Goal: Task Accomplishment & Management: Use online tool/utility

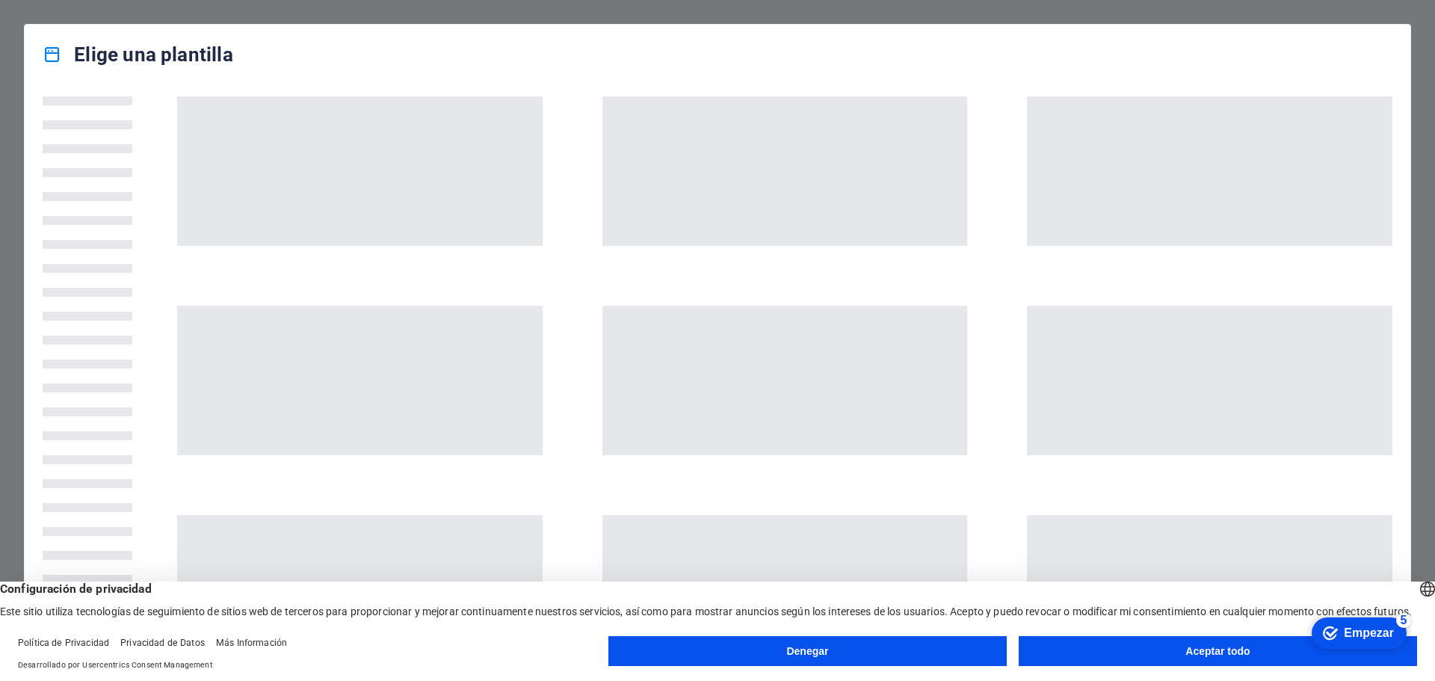
drag, startPoint x: 2492, startPoint y: 1257, endPoint x: 1345, endPoint y: 969, distance: 1182.0
click div "checkmark Empezar 5 Primeros pasos en el editor Permítanos guiarle a través de …"
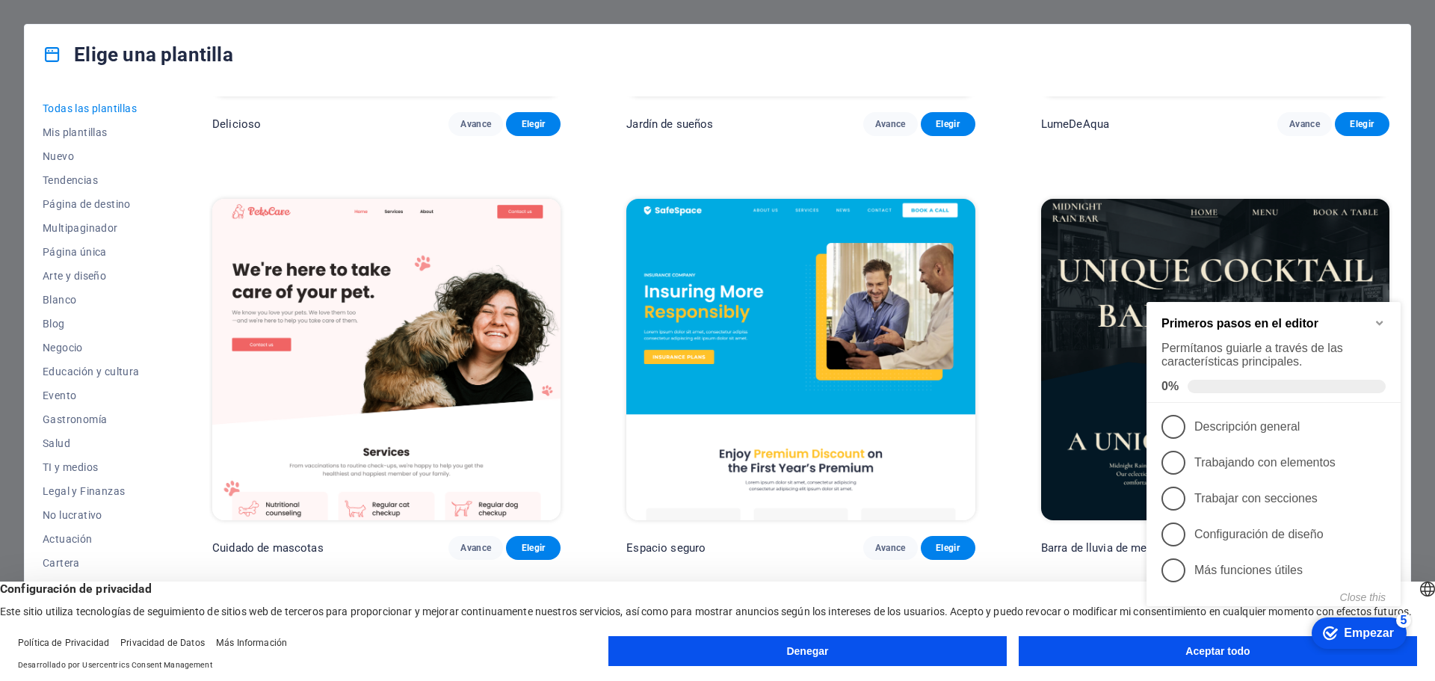
scroll to position [3363, 0]
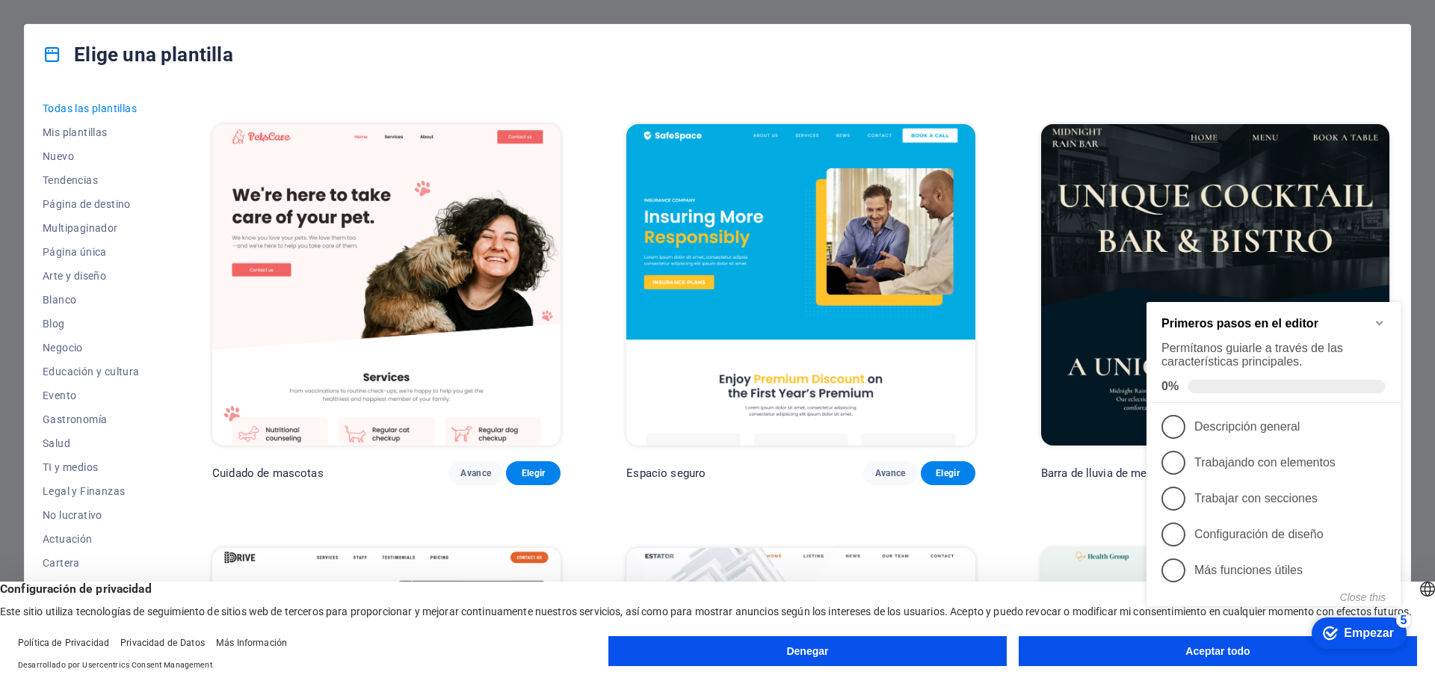
click at [1155, 216] on img at bounding box center [1215, 284] width 348 height 321
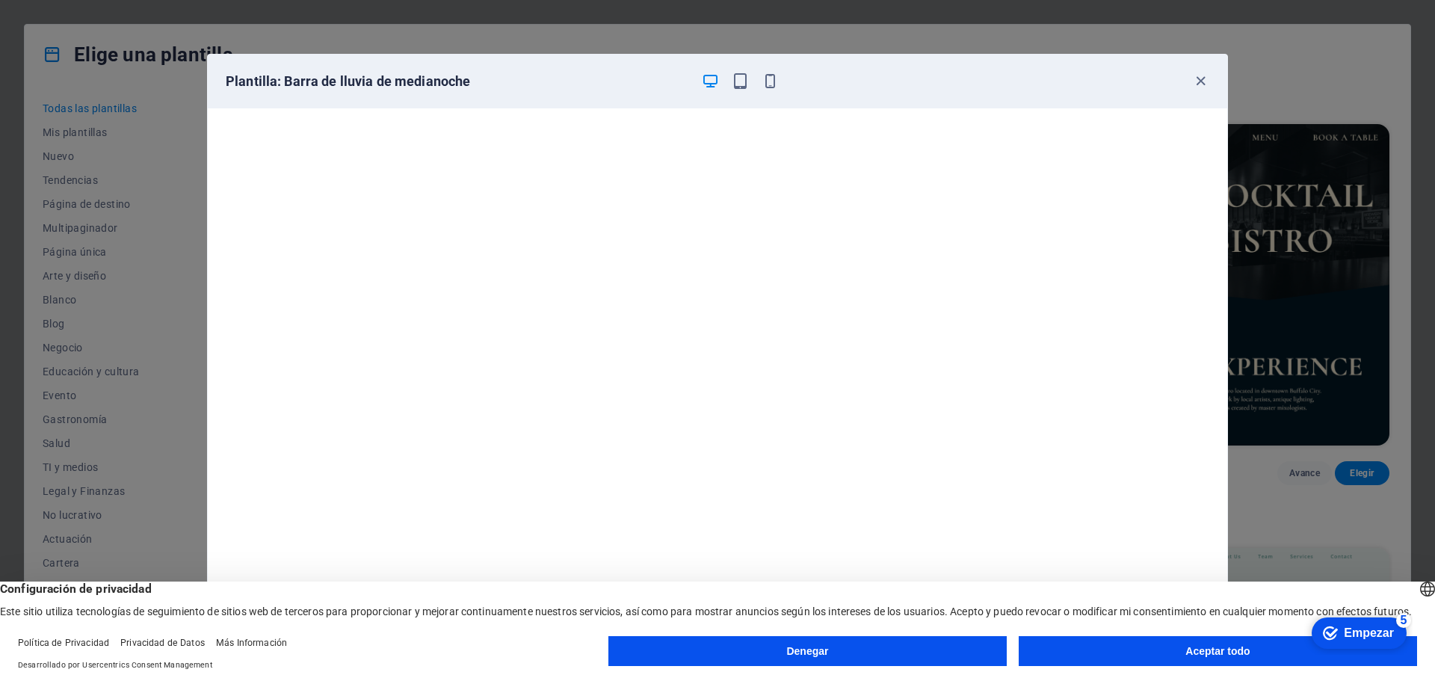
click at [1145, 655] on button "Aceptar todo" at bounding box center [1218, 651] width 398 height 30
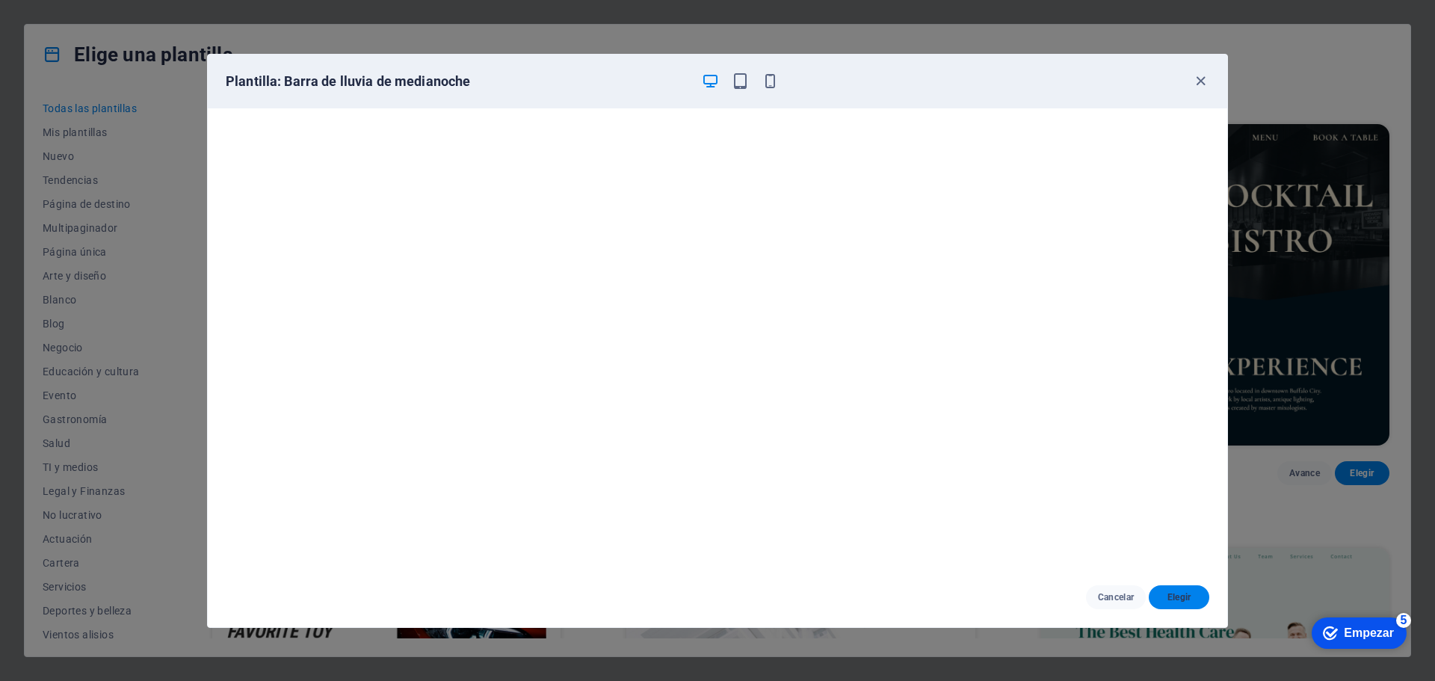
click at [1183, 602] on font "Elegir" at bounding box center [1179, 597] width 24 height 12
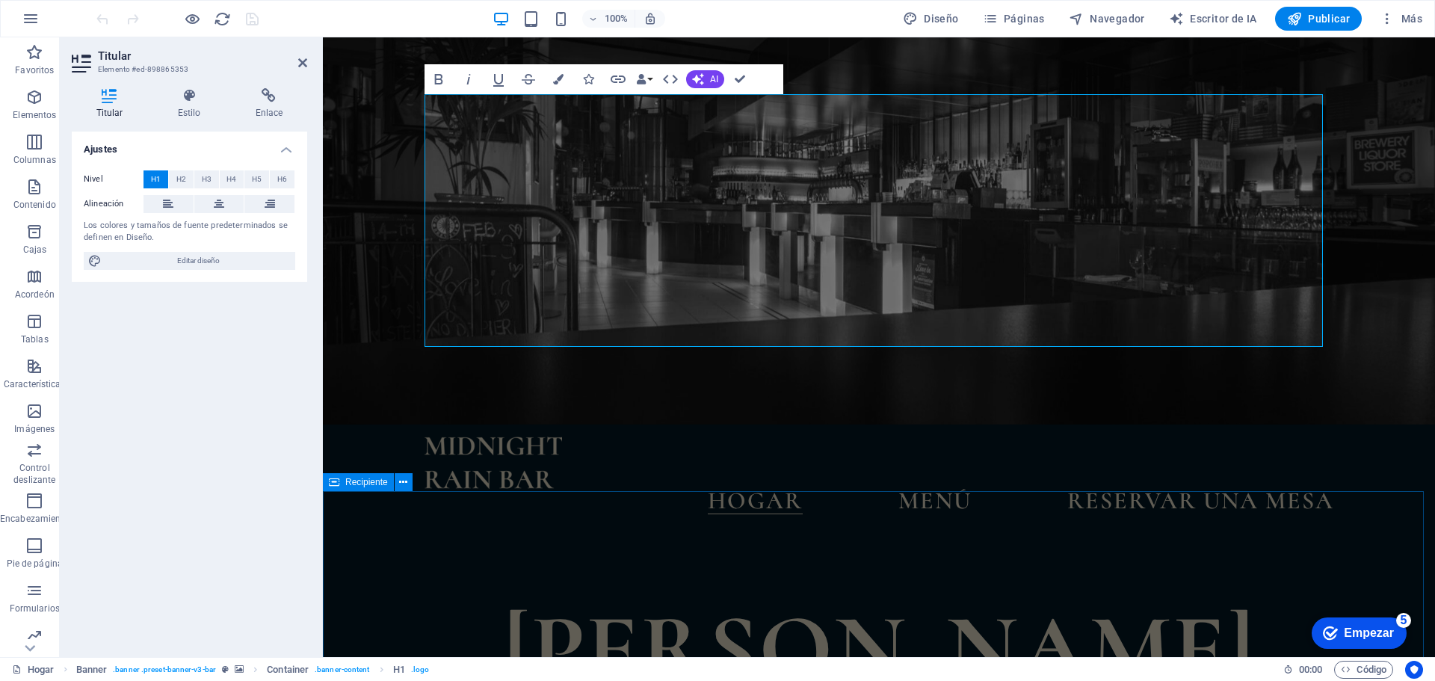
scroll to position [224, 0]
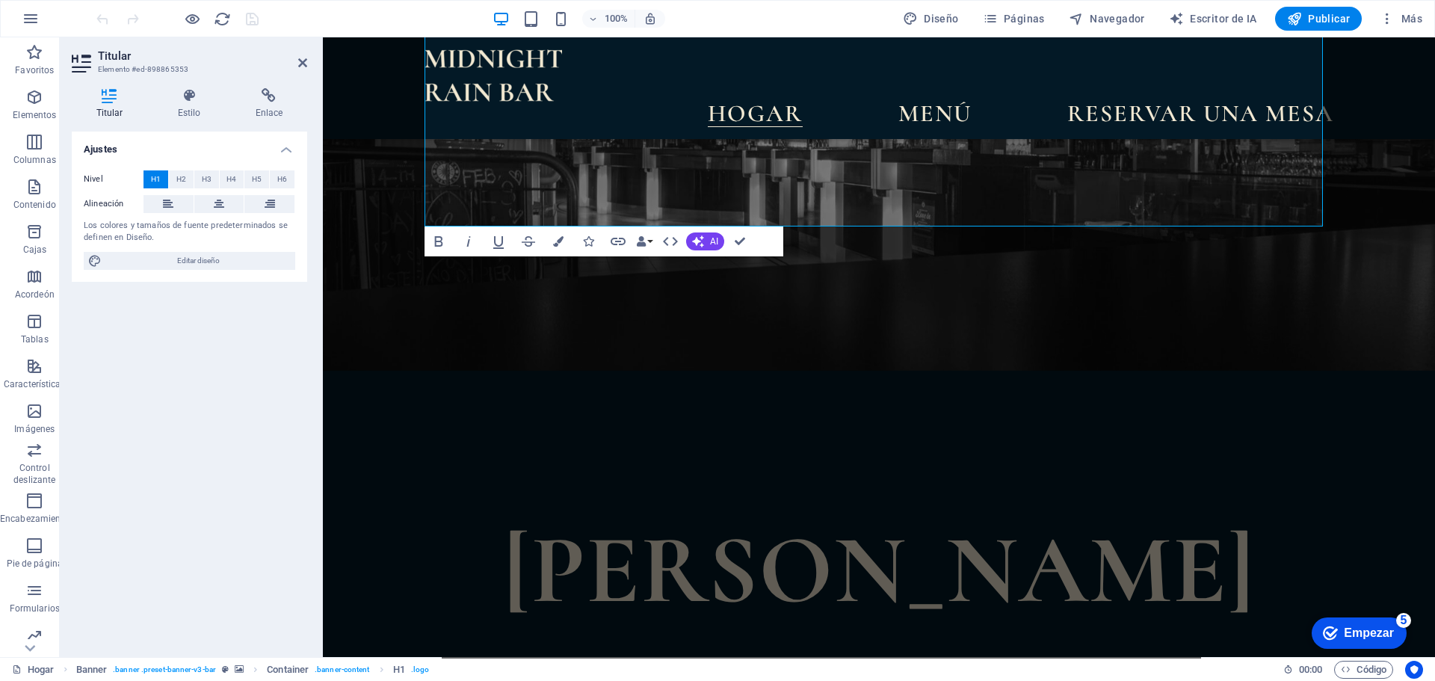
click at [1350, 637] on font "Empezar" at bounding box center [1369, 632] width 50 height 13
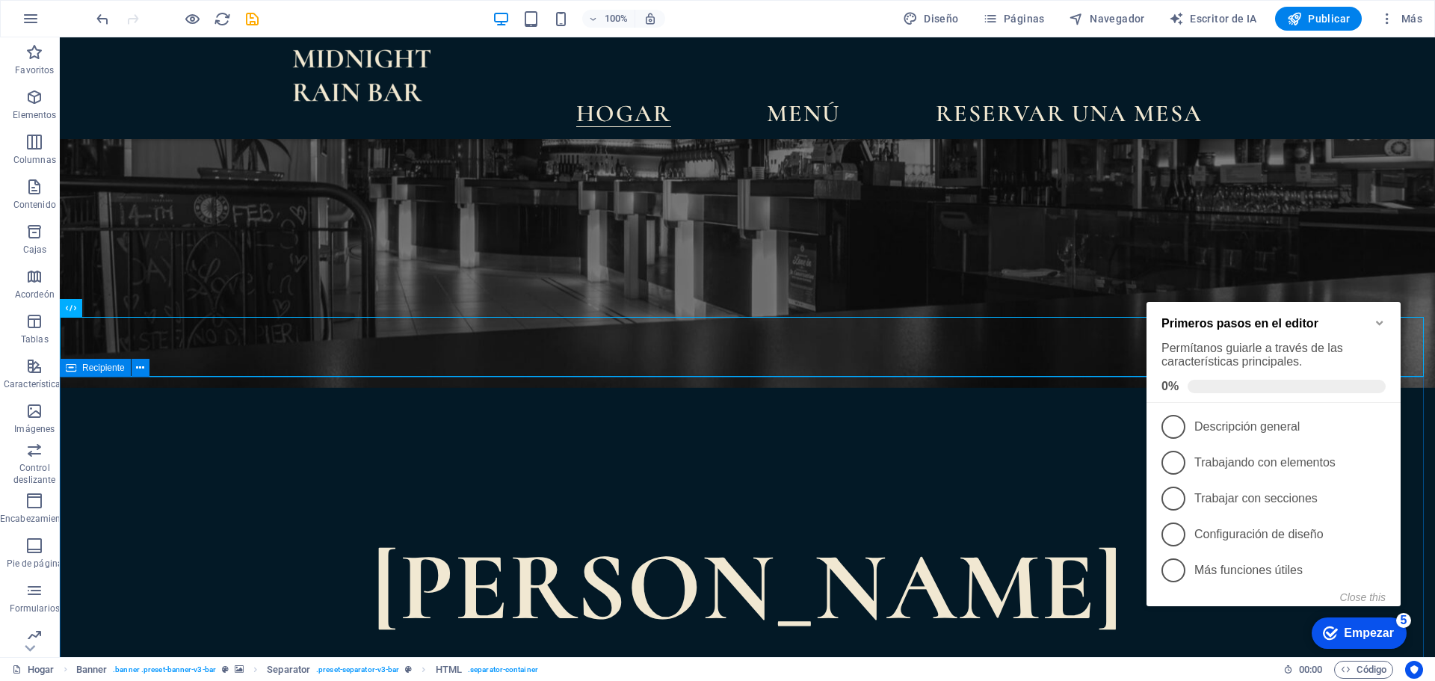
scroll to position [0, 0]
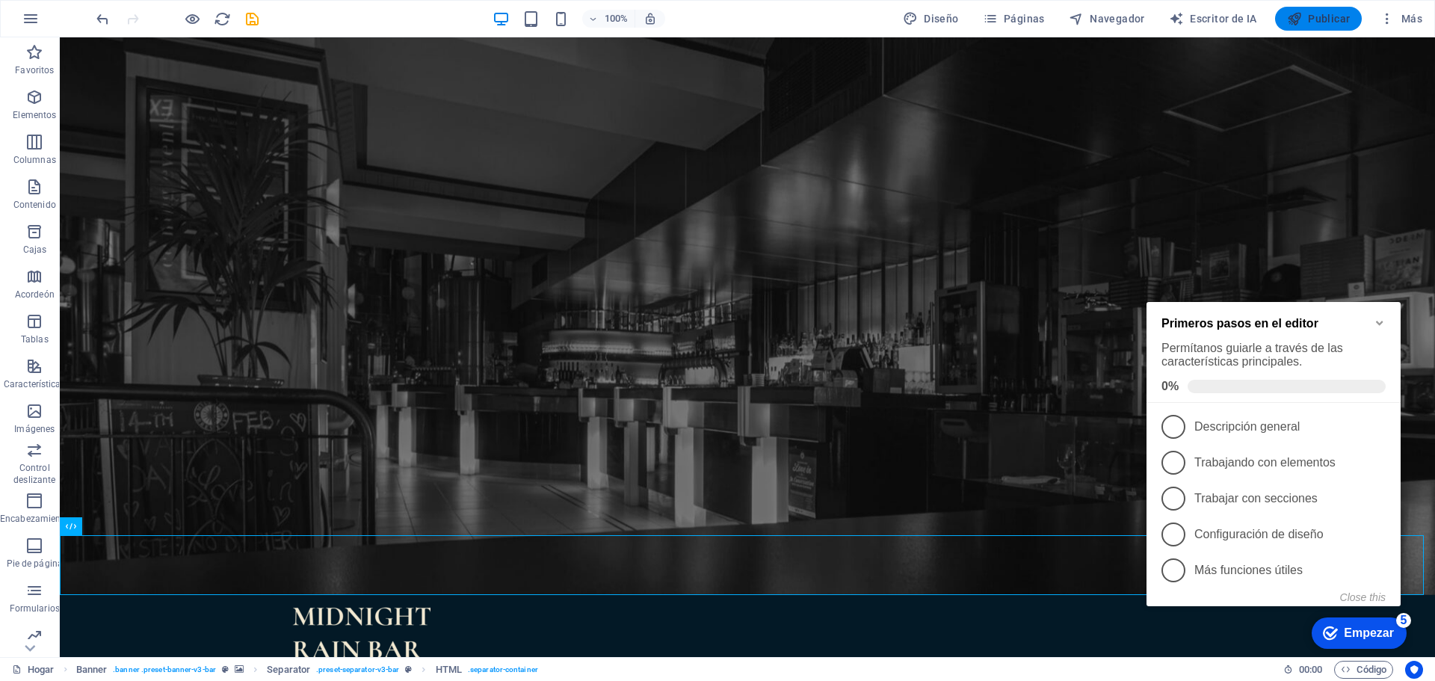
click at [1303, 21] on span "Publicar" at bounding box center [1319, 18] width 64 height 15
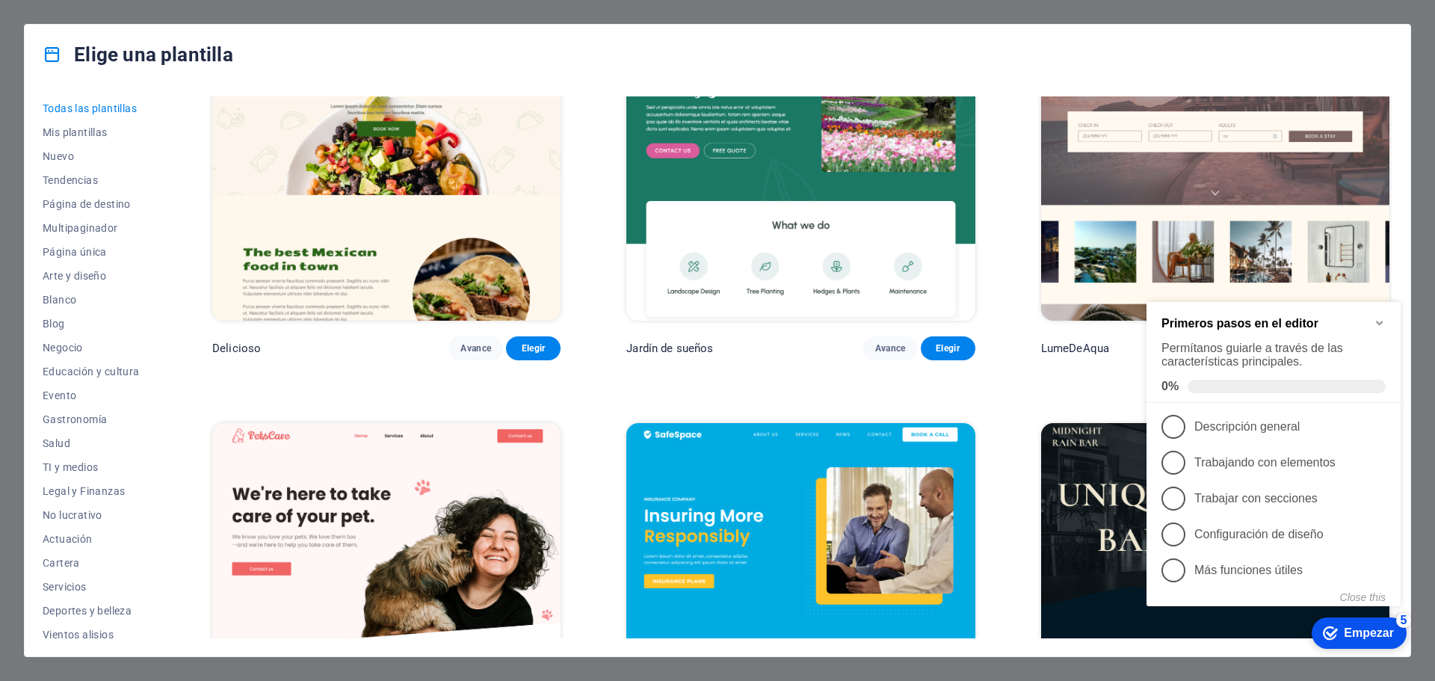
scroll to position [3513, 0]
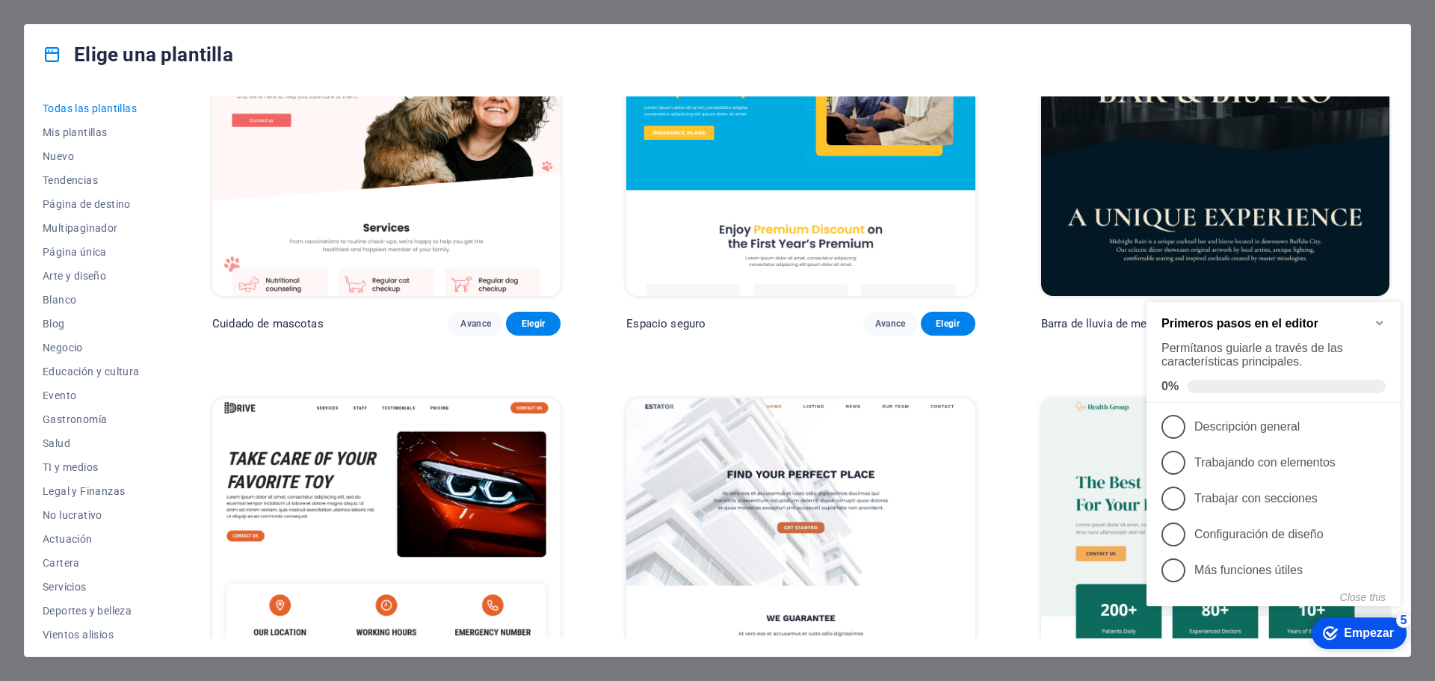
click at [1183, 151] on img at bounding box center [1215, 135] width 348 height 321
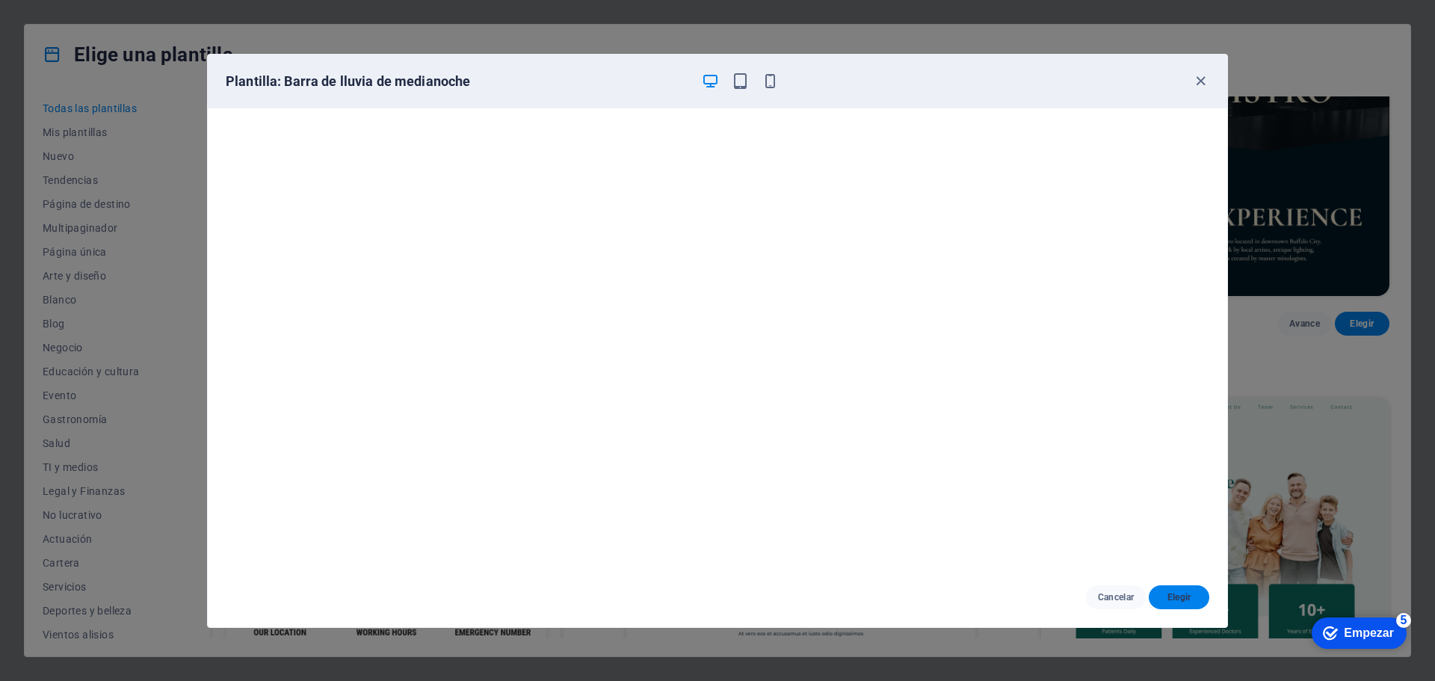
click at [1170, 604] on button "Elegir" at bounding box center [1179, 597] width 61 height 24
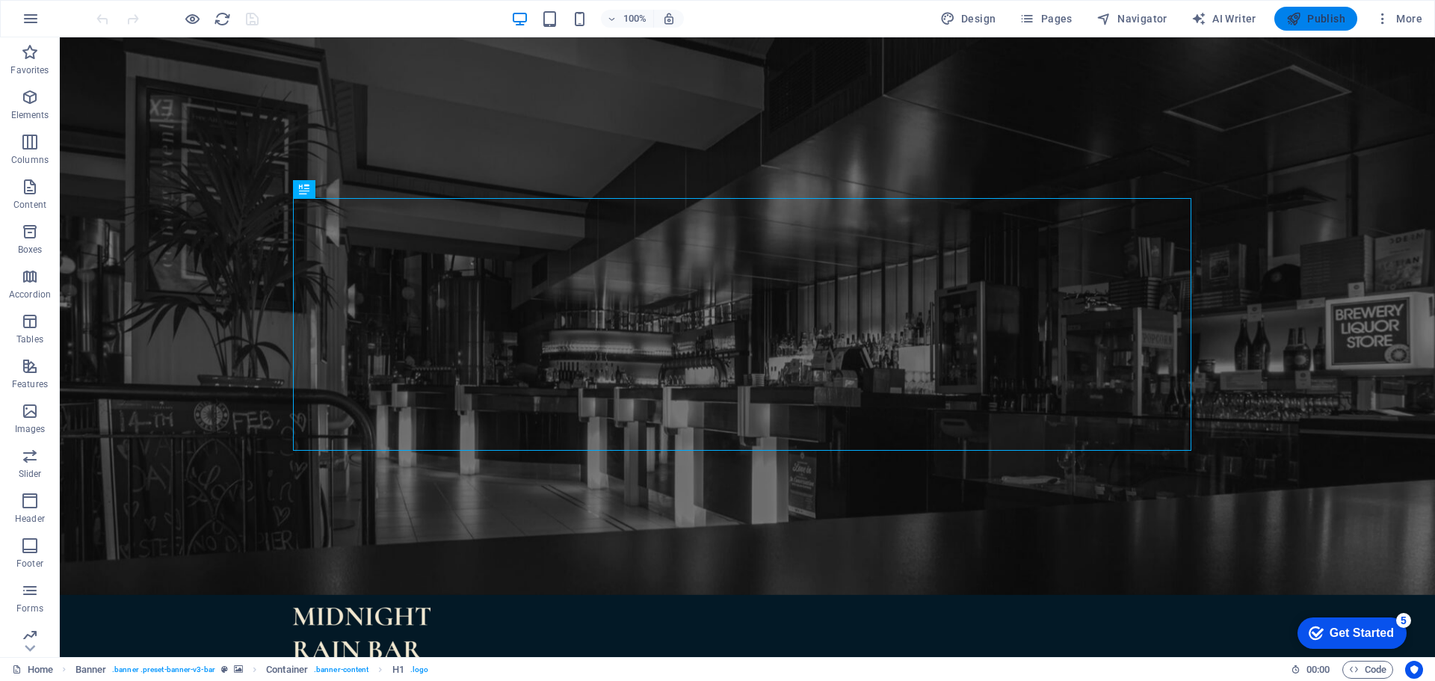
click at [1310, 20] on span "Publish" at bounding box center [1315, 18] width 59 height 15
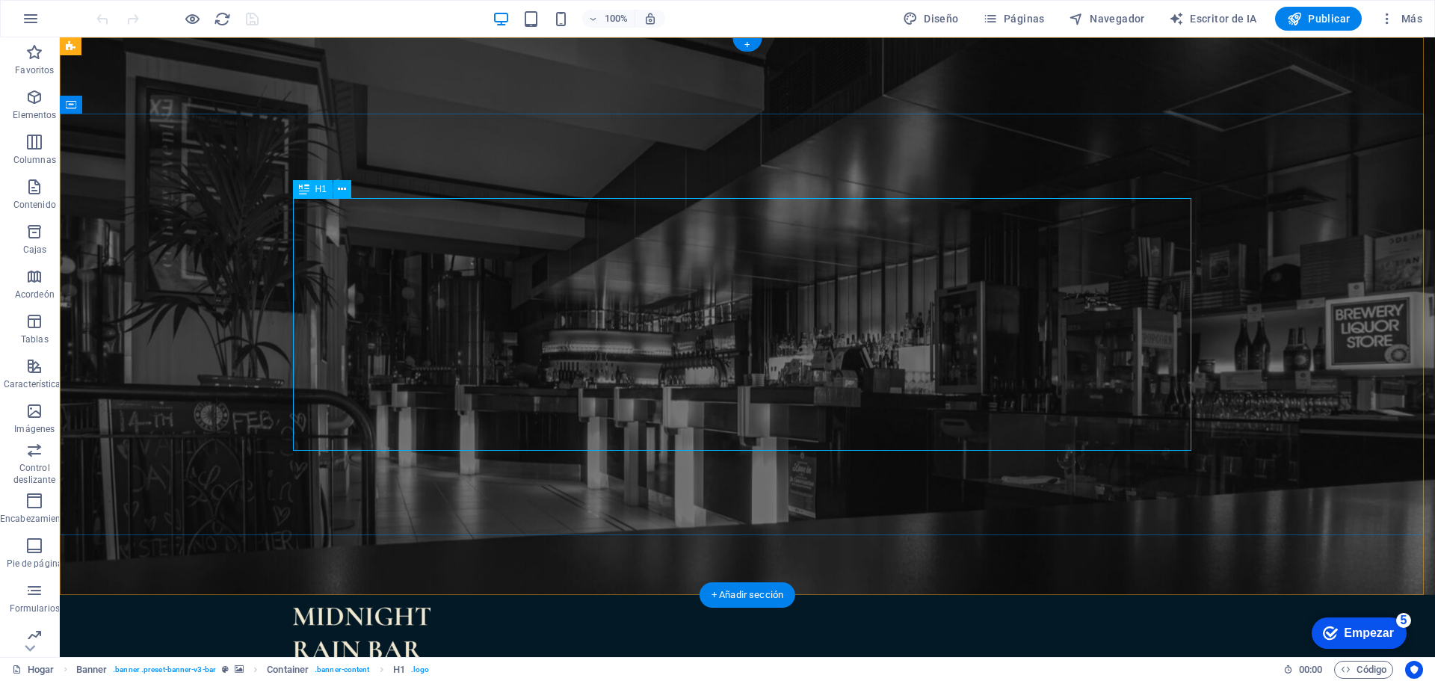
click at [1358, 647] on div "checkmark Empezar 5" at bounding box center [1359, 632] width 95 height 31
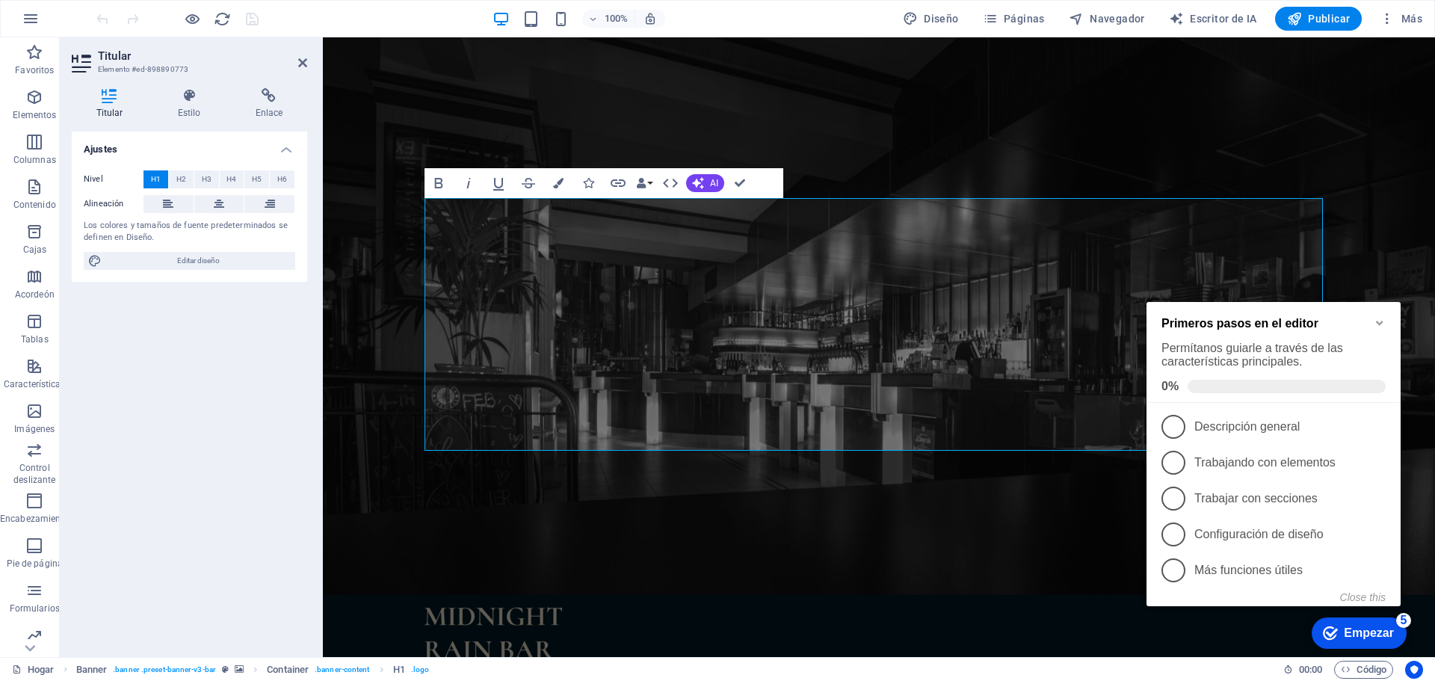
click at [1347, 628] on font "Empezar" at bounding box center [1369, 632] width 50 height 13
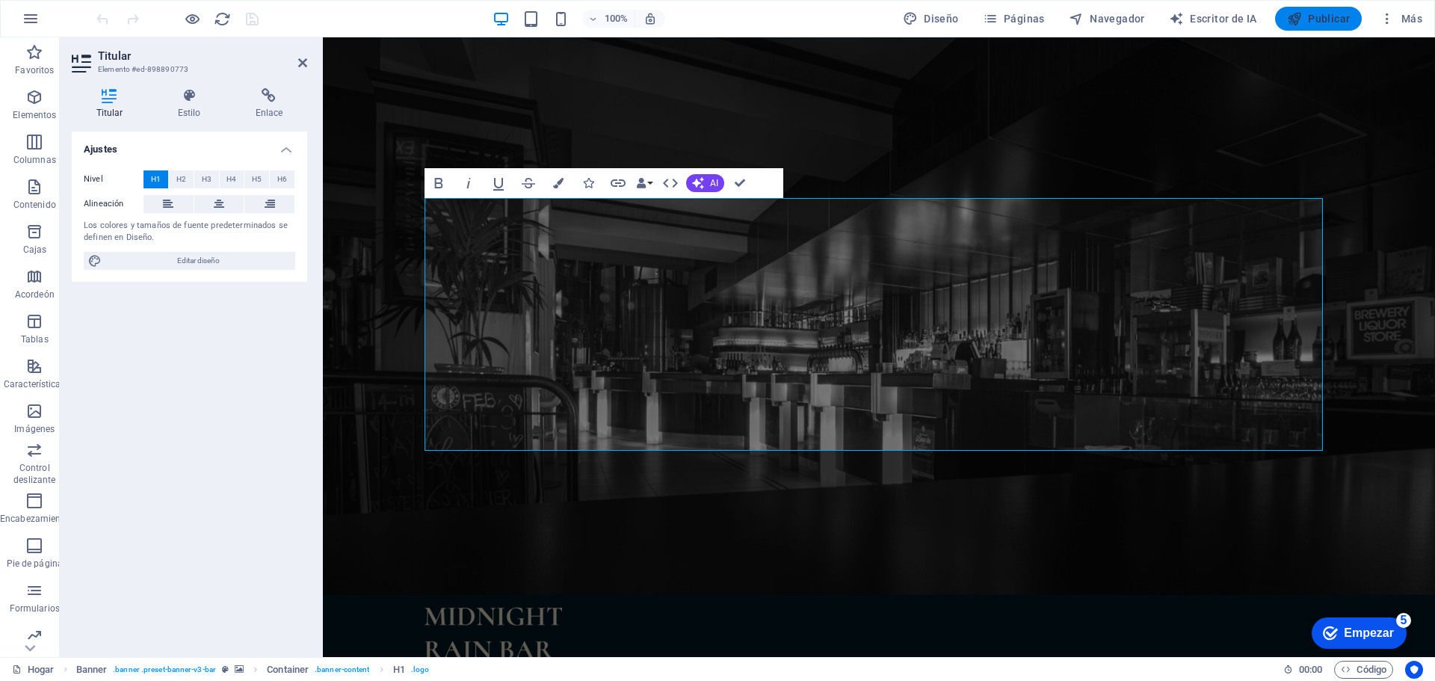
click at [1321, 28] on button "Publicar" at bounding box center [1318, 19] width 87 height 24
